Goal: Task Accomplishment & Management: Manage account settings

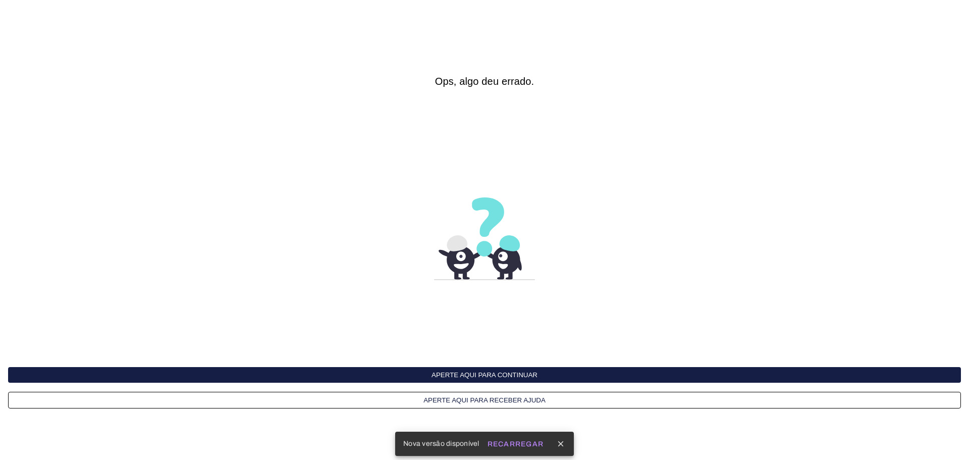
click at [504, 376] on button "Aperte aqui para continuar" at bounding box center [484, 375] width 953 height 16
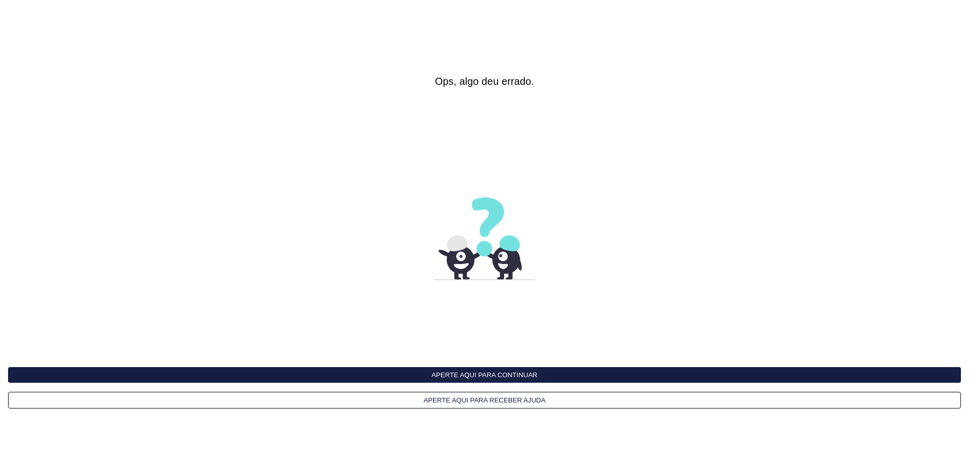
click at [494, 371] on button "Aperte aqui para continuar" at bounding box center [484, 375] width 953 height 16
click at [502, 373] on button "Aperte aqui para continuar" at bounding box center [484, 375] width 953 height 16
click at [493, 371] on button "Aperte aqui para continuar" at bounding box center [484, 375] width 953 height 16
click at [935, 24] on link "Minha Conta" at bounding box center [938, 24] width 49 height 10
click at [524, 379] on button "Aperte aqui para continuar" at bounding box center [484, 375] width 953 height 16
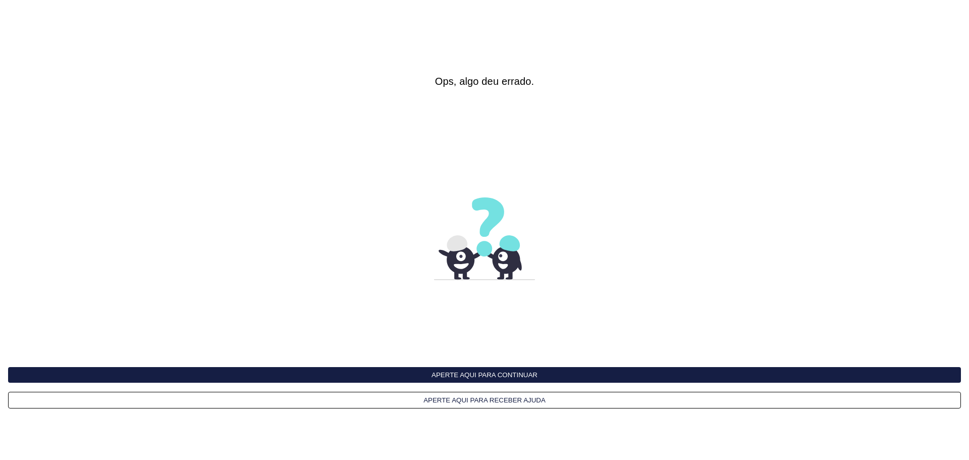
click at [514, 371] on button "Aperte aqui para continuar" at bounding box center [484, 375] width 953 height 16
click at [491, 402] on button "Aperte aqui para receber ajuda" at bounding box center [484, 400] width 953 height 17
click at [487, 370] on button "Aperte aqui para continuar" at bounding box center [484, 375] width 953 height 16
